Goal: Task Accomplishment & Management: Manage account settings

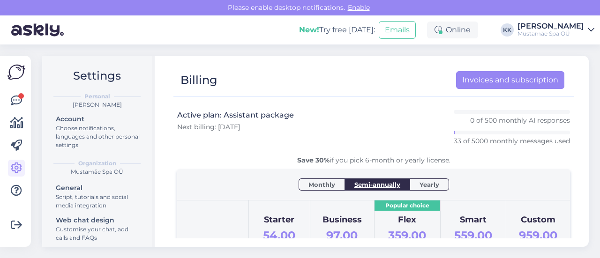
click at [558, 26] on div "[PERSON_NAME]" at bounding box center [551, 27] width 67 height 8
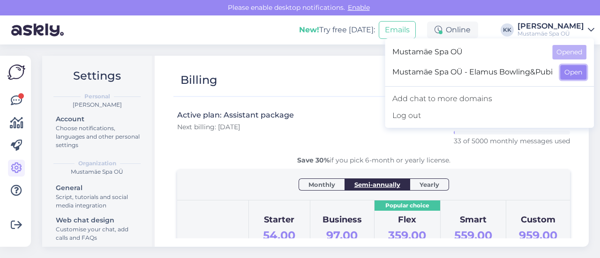
click at [575, 75] on button "Open" at bounding box center [573, 72] width 26 height 15
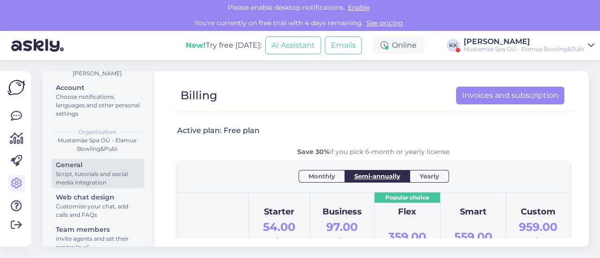
scroll to position [126, 0]
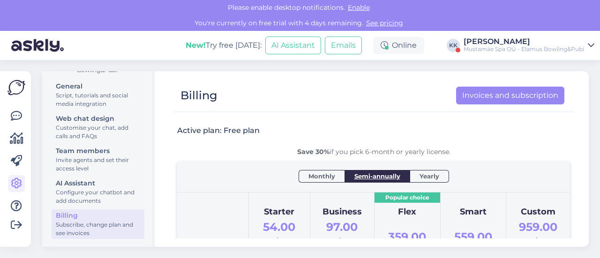
click at [80, 218] on div "Billing" at bounding box center [98, 216] width 84 height 10
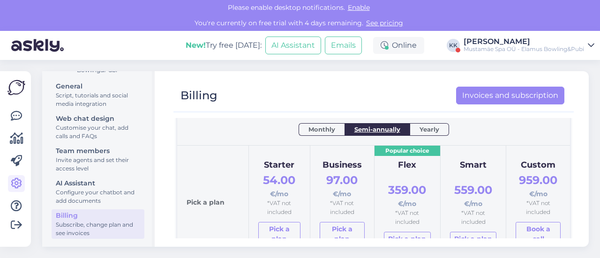
scroll to position [94, 0]
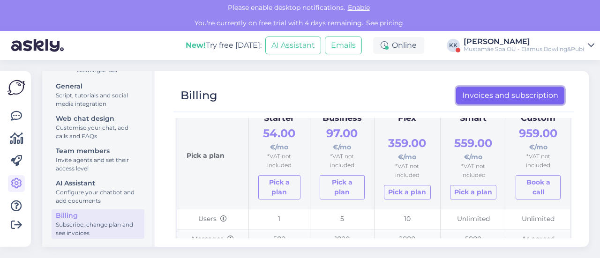
click at [507, 93] on link "Invoices and subscription" at bounding box center [510, 96] width 108 height 18
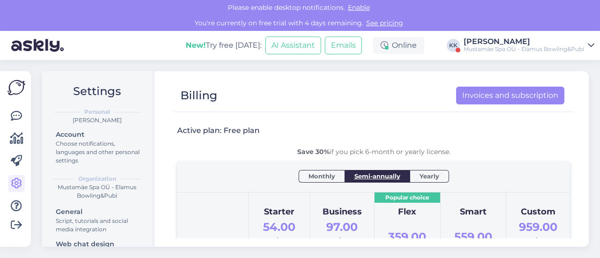
click at [559, 45] on div "[PERSON_NAME]" at bounding box center [524, 42] width 121 height 8
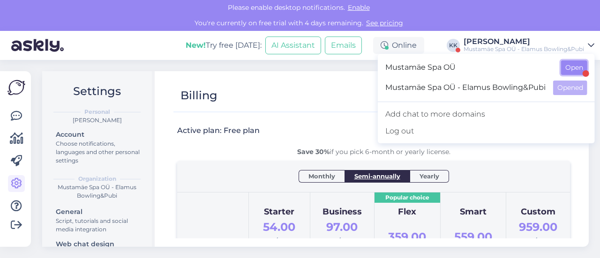
click at [567, 68] on button "Open" at bounding box center [574, 67] width 26 height 15
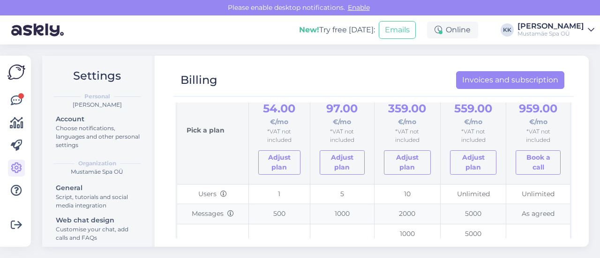
scroll to position [141, 0]
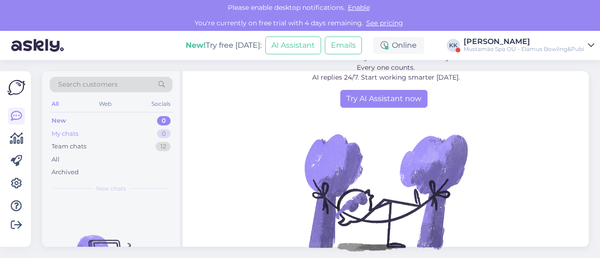
click at [124, 134] on div "My chats 0" at bounding box center [111, 134] width 123 height 13
click at [546, 40] on div "[PERSON_NAME]" at bounding box center [524, 42] width 121 height 8
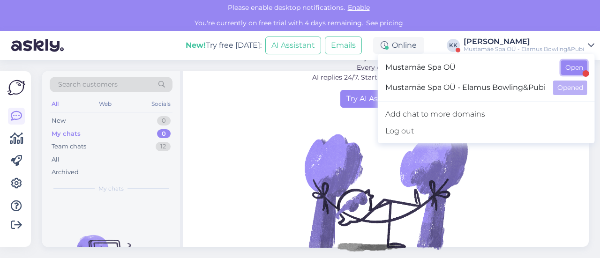
click at [575, 69] on button "Open" at bounding box center [574, 67] width 26 height 15
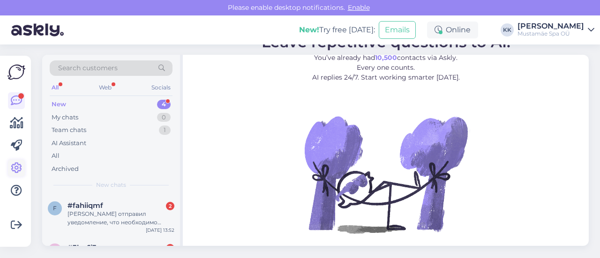
click at [18, 168] on icon at bounding box center [16, 168] width 11 height 11
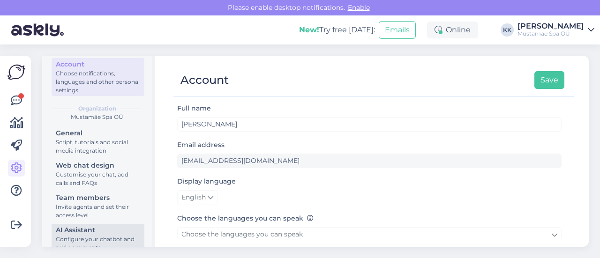
scroll to position [102, 0]
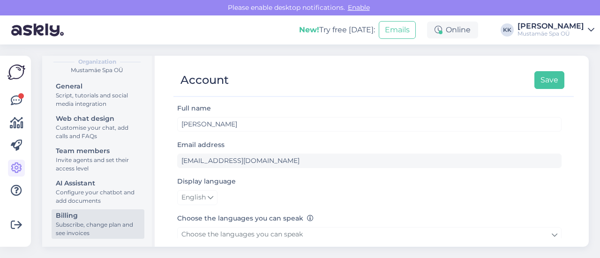
click at [67, 219] on div "Billing" at bounding box center [98, 216] width 84 height 10
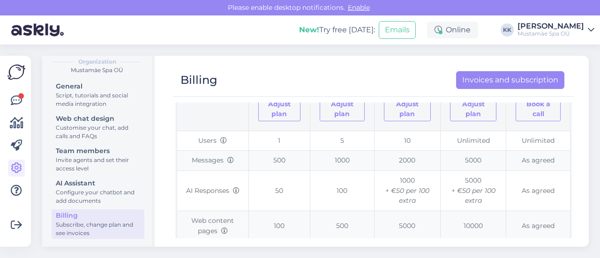
scroll to position [188, 0]
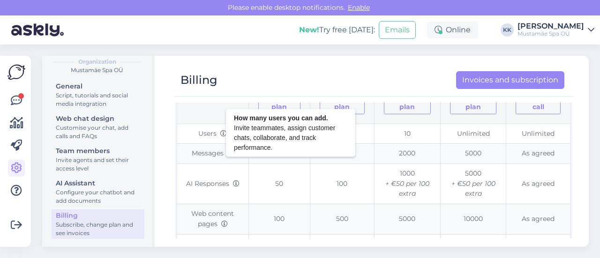
click at [222, 133] on icon at bounding box center [223, 134] width 7 height 7
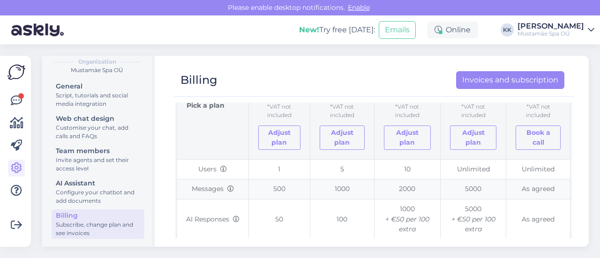
scroll to position [141, 0]
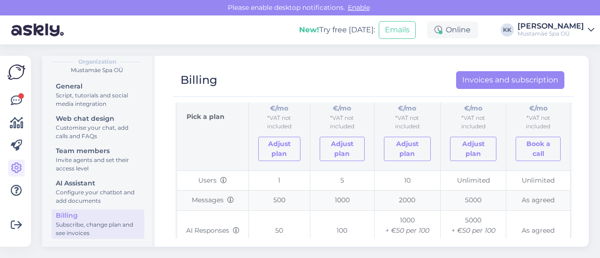
click at [559, 32] on div "Mustamäe Spa OÜ" at bounding box center [551, 34] width 67 height 8
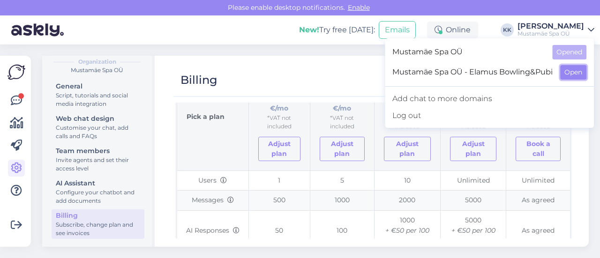
click at [576, 76] on button "Open" at bounding box center [573, 72] width 26 height 15
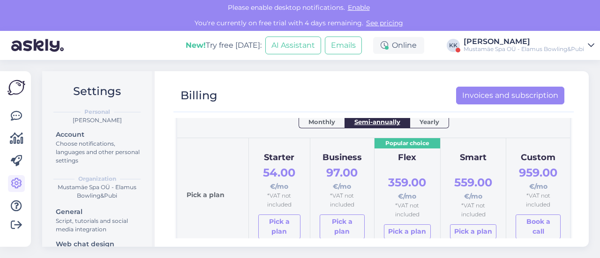
scroll to position [47, 0]
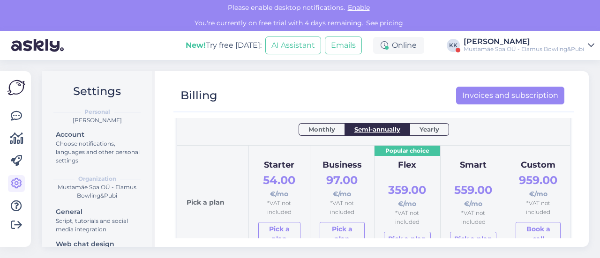
click at [423, 129] on span "Yearly" at bounding box center [430, 129] width 20 height 9
click at [318, 125] on span "Monthly" at bounding box center [322, 129] width 27 height 9
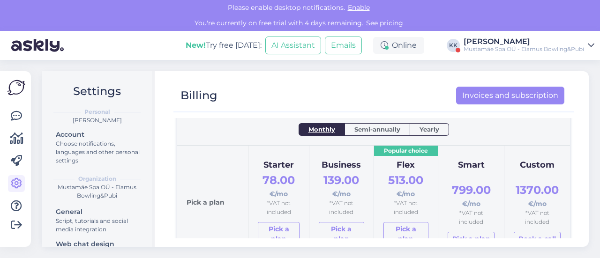
click at [360, 125] on span "Semi-annually" at bounding box center [378, 129] width 46 height 9
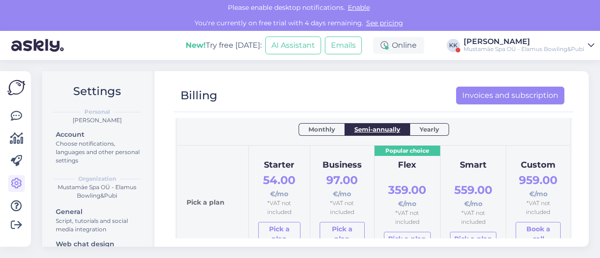
click at [420, 126] on span "Yearly" at bounding box center [430, 129] width 20 height 9
click at [378, 129] on span "Semi-annually" at bounding box center [378, 129] width 46 height 9
click at [328, 128] on span "Monthly" at bounding box center [322, 129] width 27 height 9
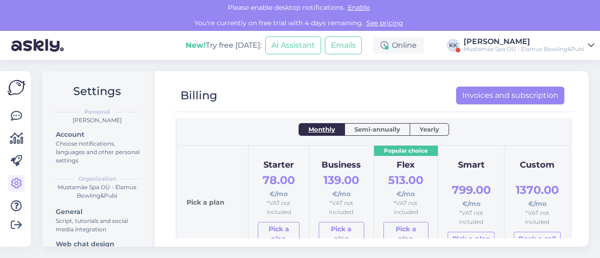
click at [369, 128] on span "Semi-annually" at bounding box center [378, 129] width 46 height 9
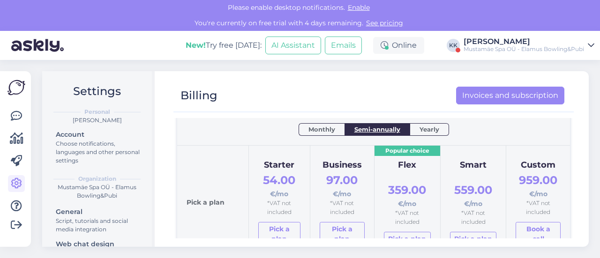
click at [420, 130] on span "Yearly" at bounding box center [430, 129] width 20 height 9
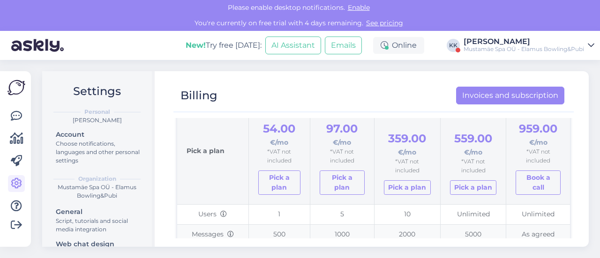
scroll to position [0, 0]
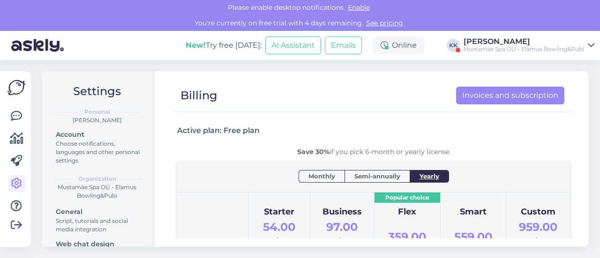
click at [591, 45] on icon at bounding box center [591, 46] width 7 height 8
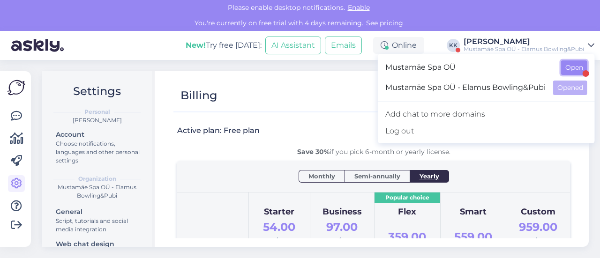
click at [568, 70] on button "Open" at bounding box center [574, 67] width 26 height 15
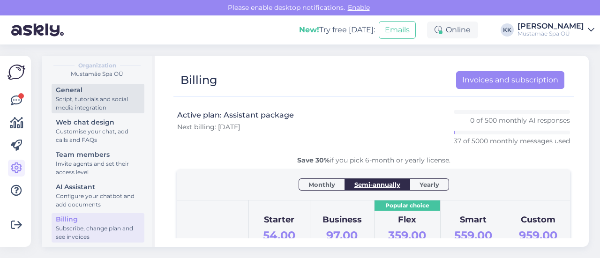
scroll to position [102, 0]
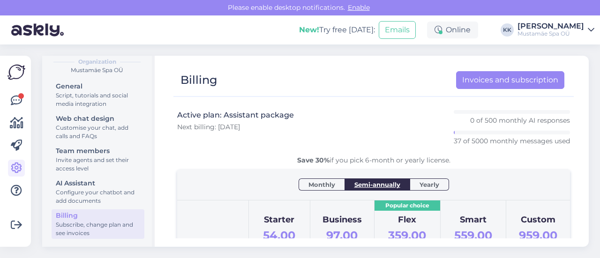
click at [77, 219] on div "Billing" at bounding box center [98, 216] width 84 height 10
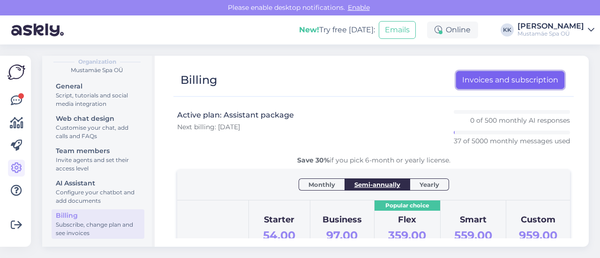
click at [504, 82] on link "Invoices and subscription" at bounding box center [510, 80] width 108 height 18
